Goal: Check status: Check status

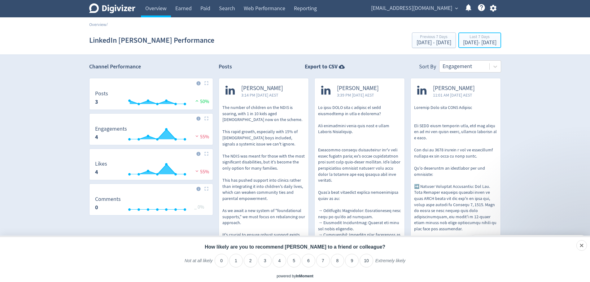
click at [480, 40] on div "Last 7 Days" at bounding box center [479, 37] width 33 height 5
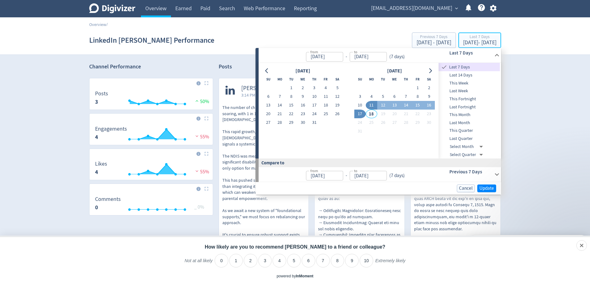
type input "[DATE]"
type input "Aug 04, 2025"
type input "[DATE]"
click at [371, 103] on button "11" at bounding box center [371, 105] width 11 height 9
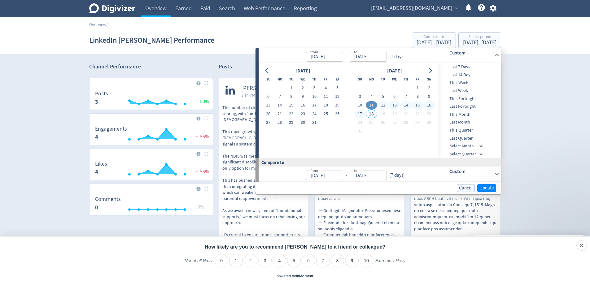
click at [362, 113] on button "17" at bounding box center [359, 114] width 11 height 9
type input "[DATE]"
click at [491, 188] on span "Update" at bounding box center [487, 188] width 15 height 5
